Goal: Task Accomplishment & Management: Manage account settings

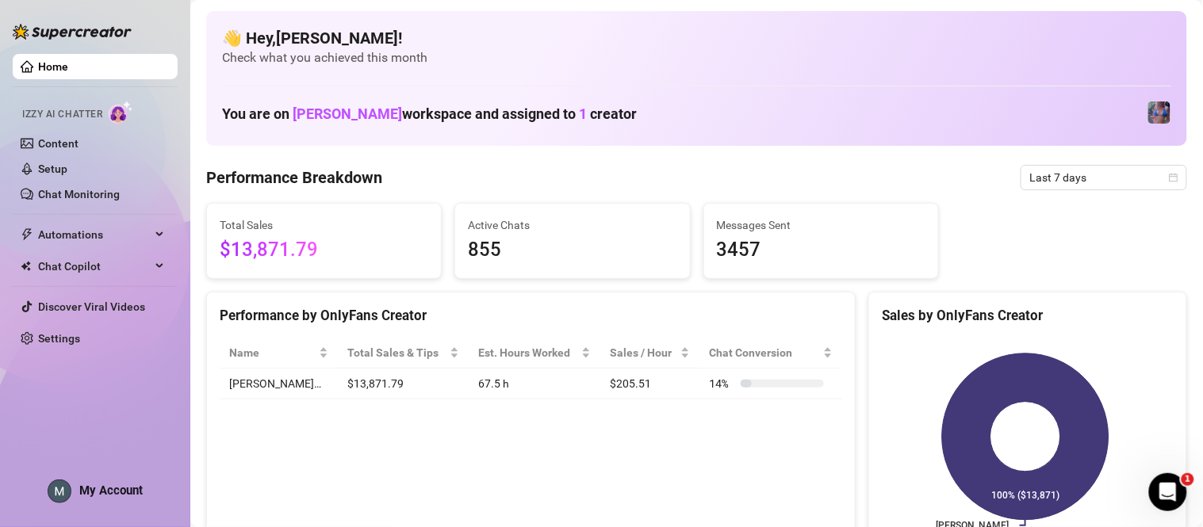
click at [108, 486] on span "My Account" at bounding box center [110, 491] width 63 height 14
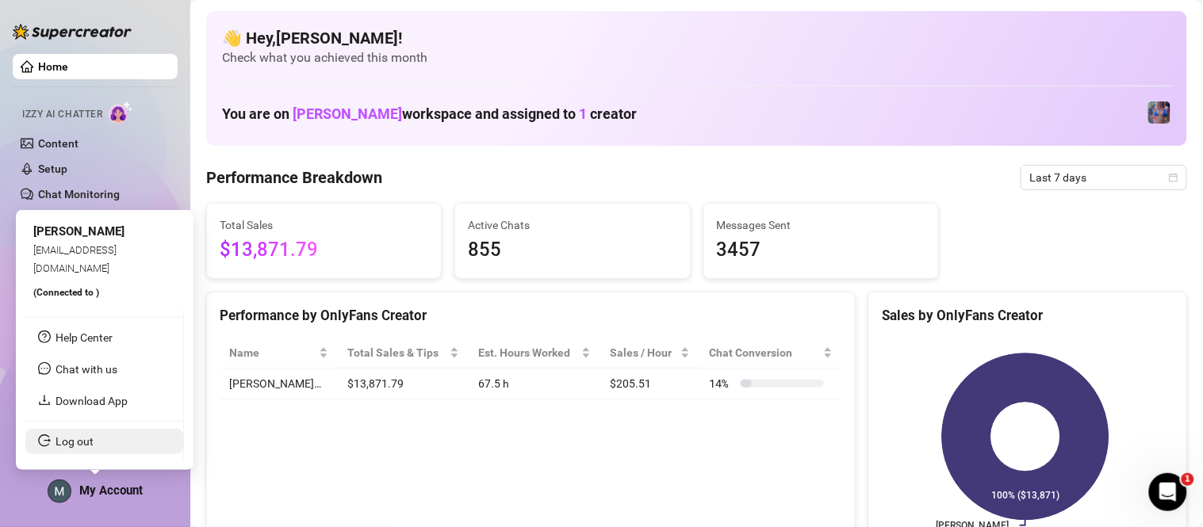
click at [94, 437] on link "Log out" at bounding box center [74, 441] width 38 height 13
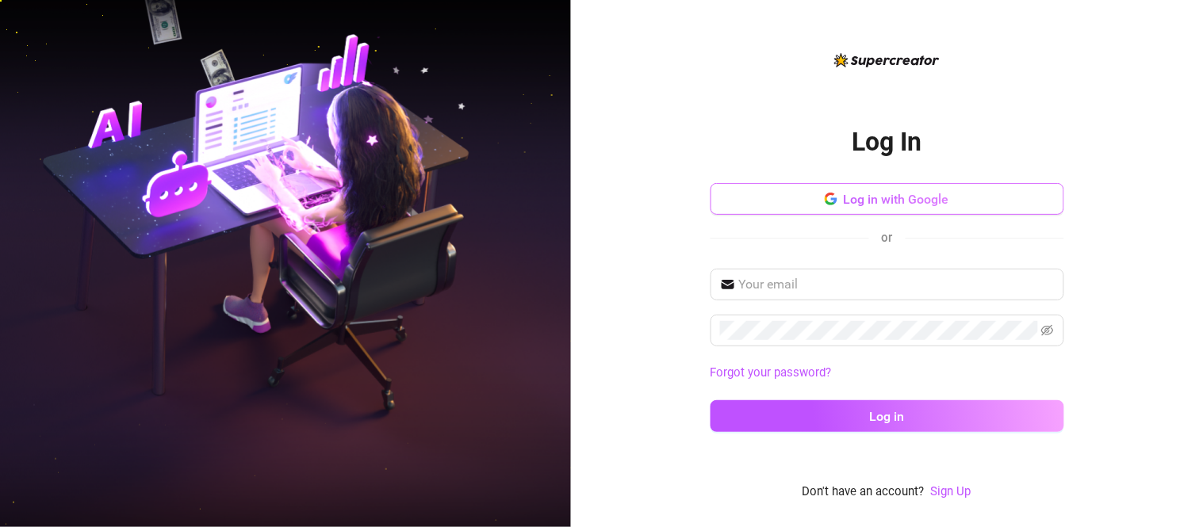
click at [947, 196] on span "Log in with Google" at bounding box center [896, 199] width 105 height 15
